Goal: Task Accomplishment & Management: Manage account settings

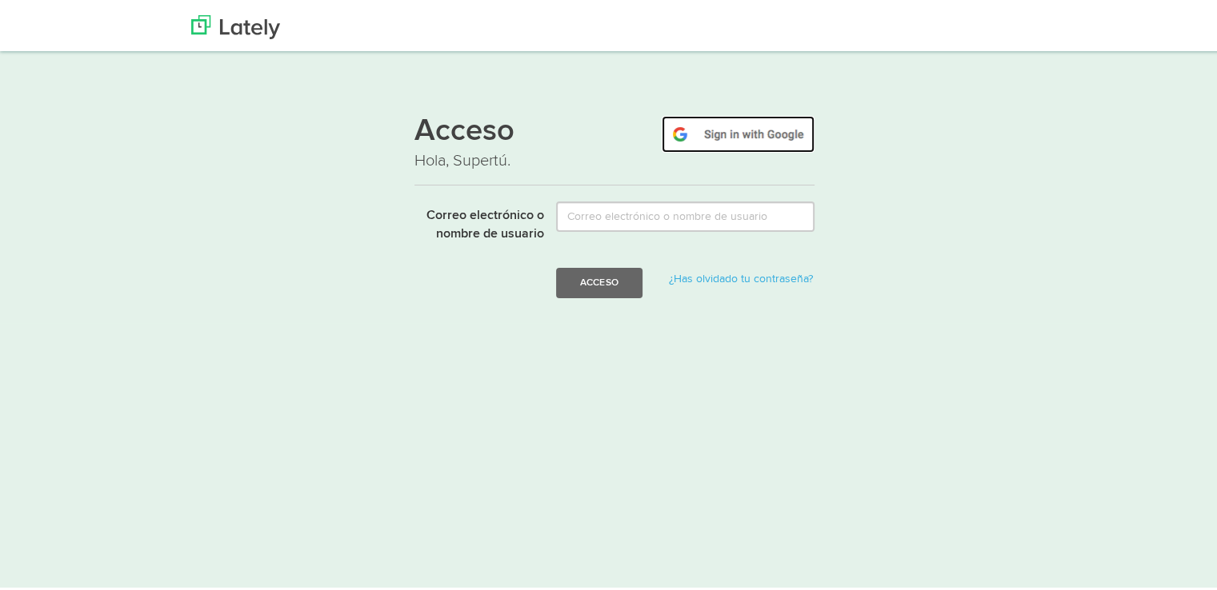
click at [720, 130] on img at bounding box center [738, 131] width 153 height 37
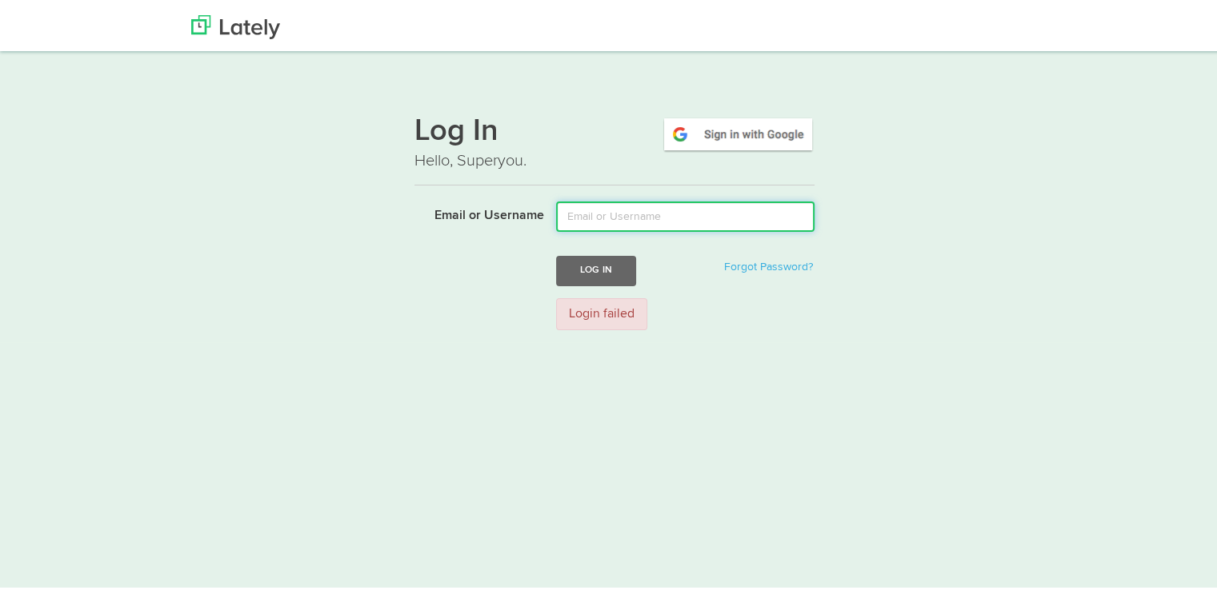
click at [682, 218] on input "Email or Username" at bounding box center [685, 213] width 258 height 30
type input "[EMAIL_ADDRESS][DOMAIN_NAME]"
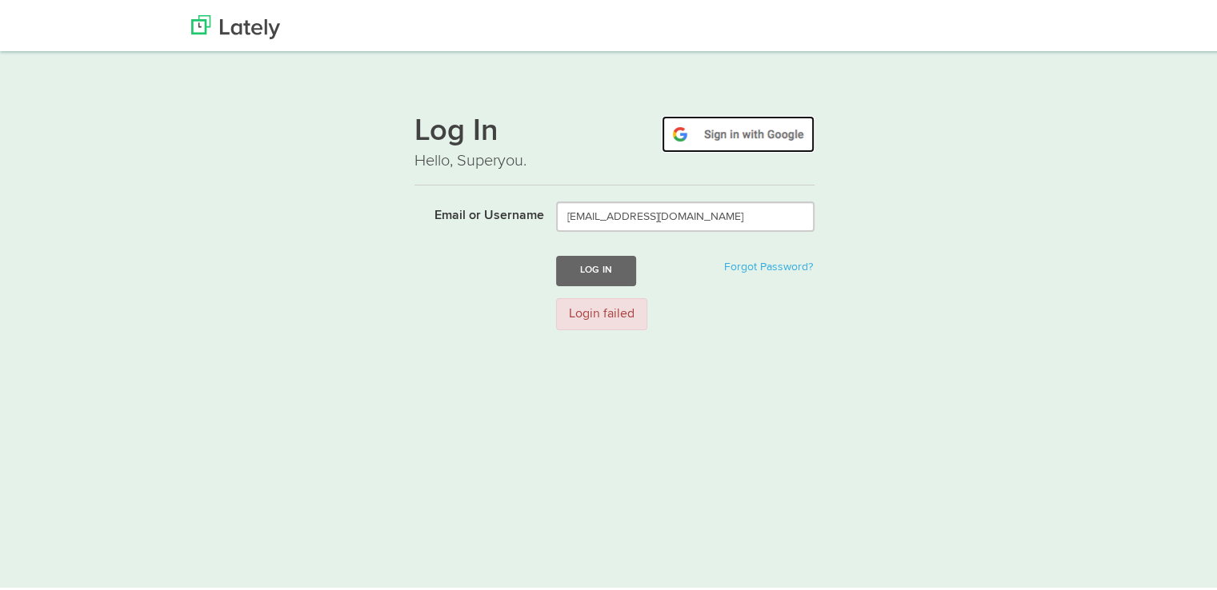
click at [770, 126] on img at bounding box center [738, 131] width 153 height 37
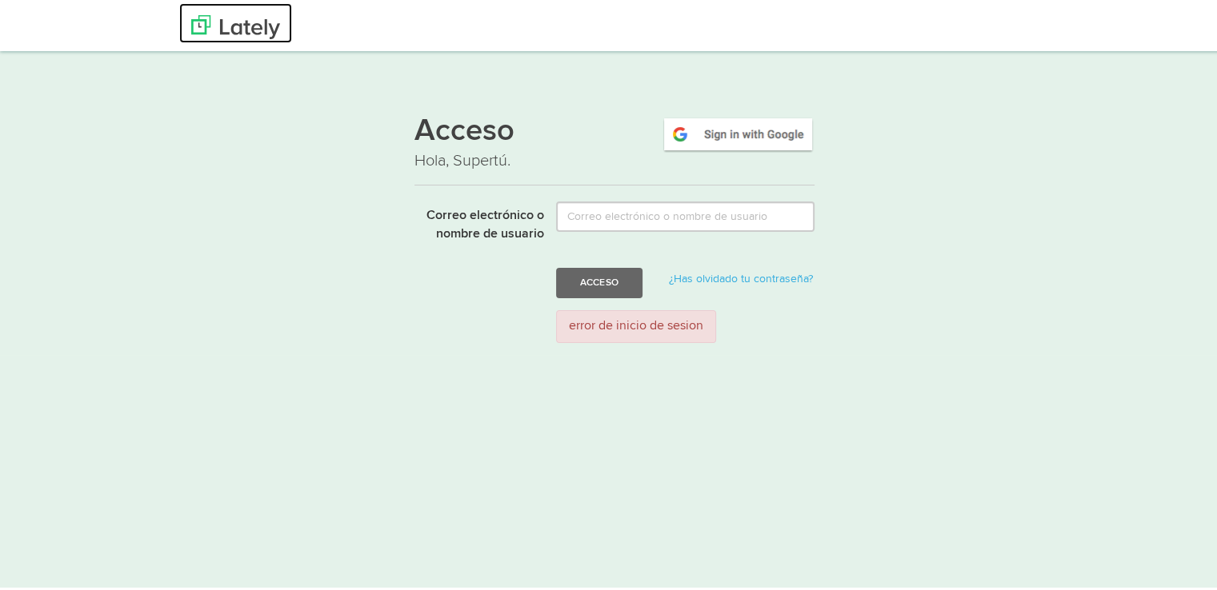
click at [244, 23] on img at bounding box center [235, 24] width 89 height 24
